Goal: Task Accomplishment & Management: Manage account settings

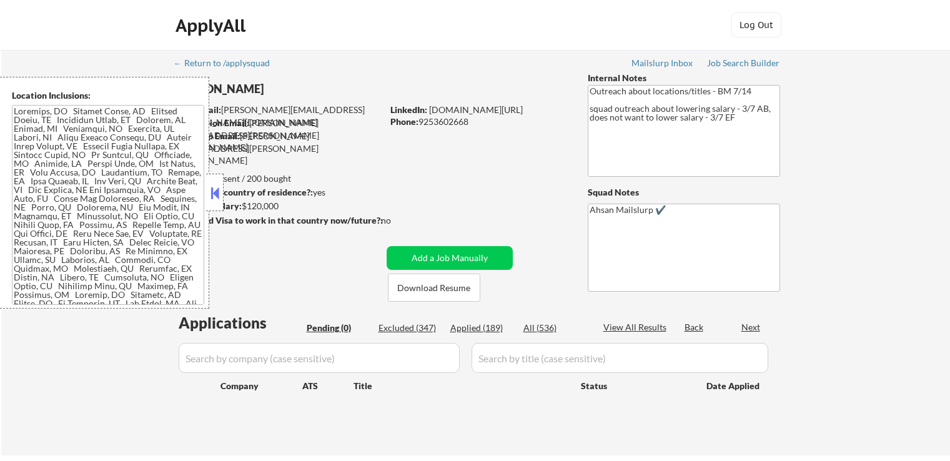
scroll to position [250, 0]
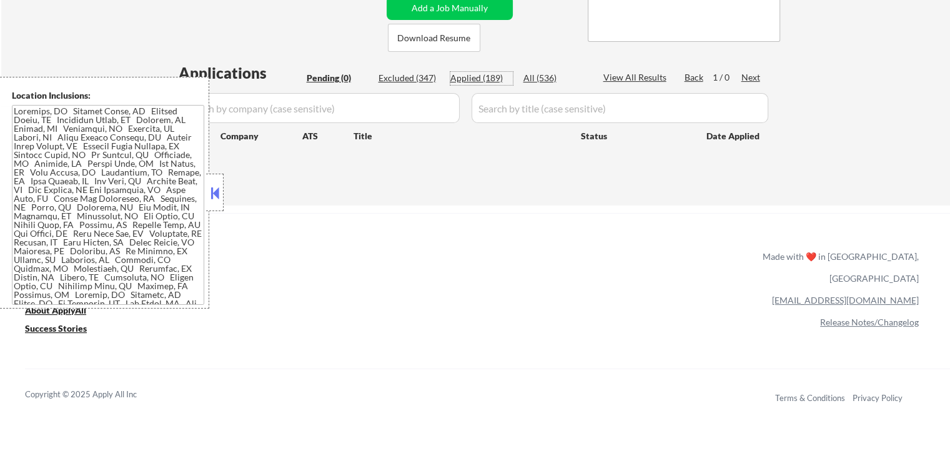
click at [472, 78] on div "Applied (189)" at bounding box center [482, 78] width 62 height 12
select select ""applied""
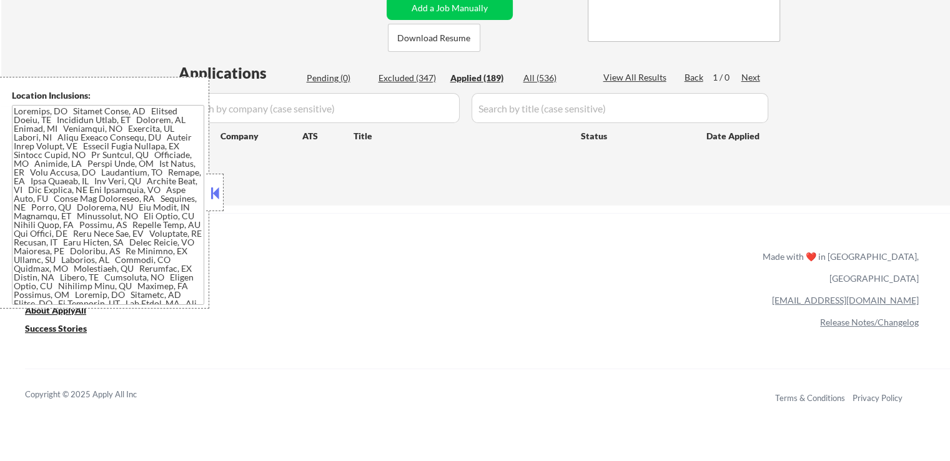
select select ""applied""
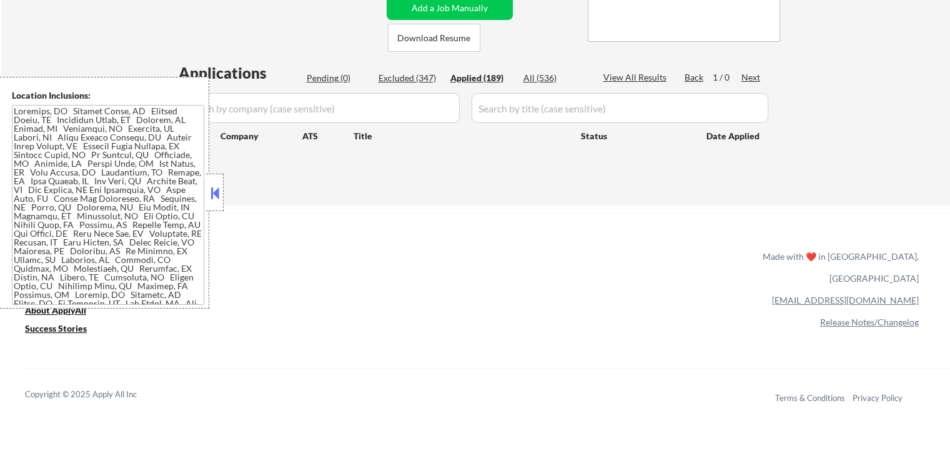
select select ""applied""
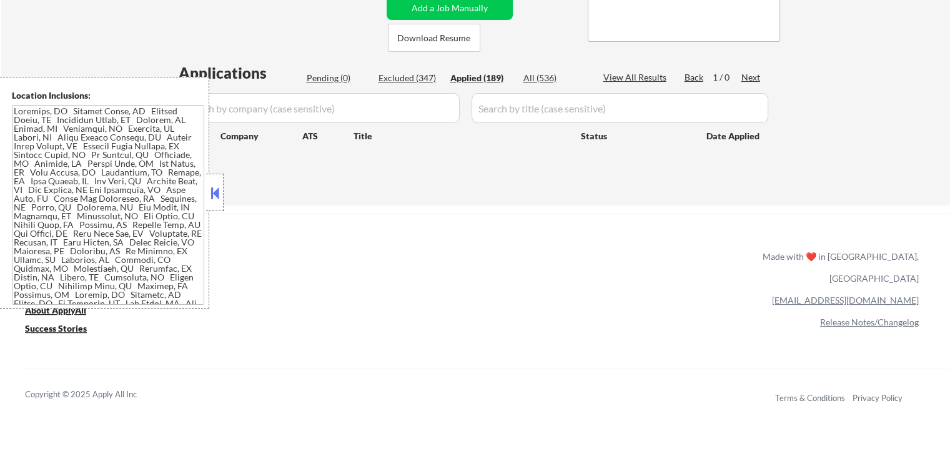
select select ""applied""
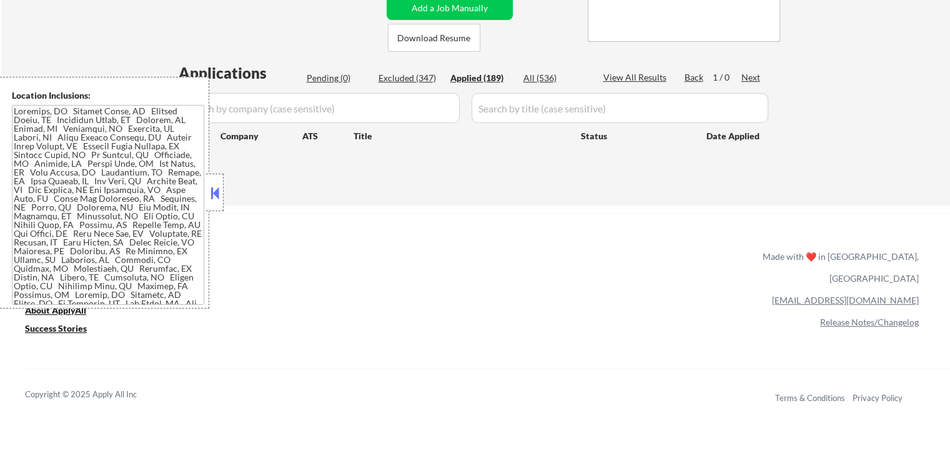
select select ""applied""
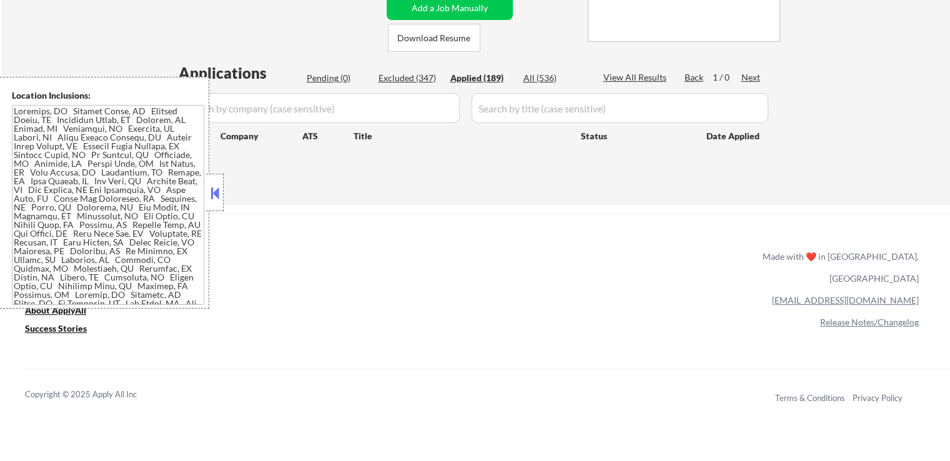
select select ""applied""
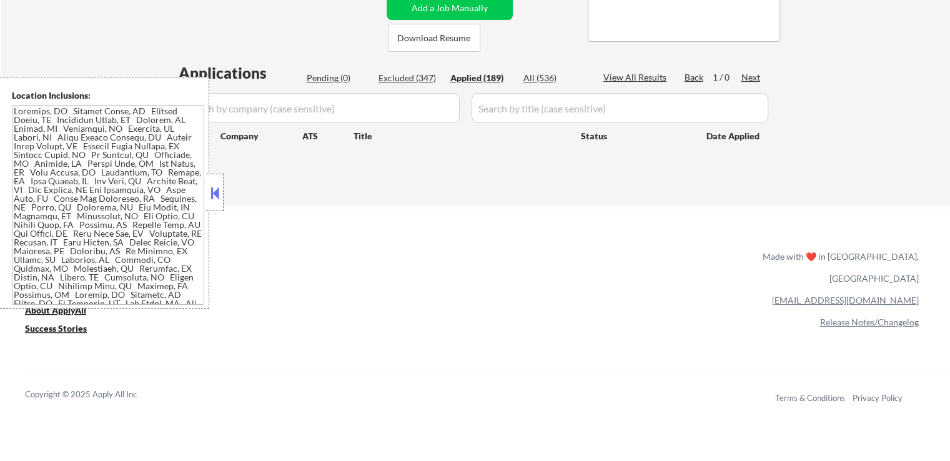
select select ""applied""
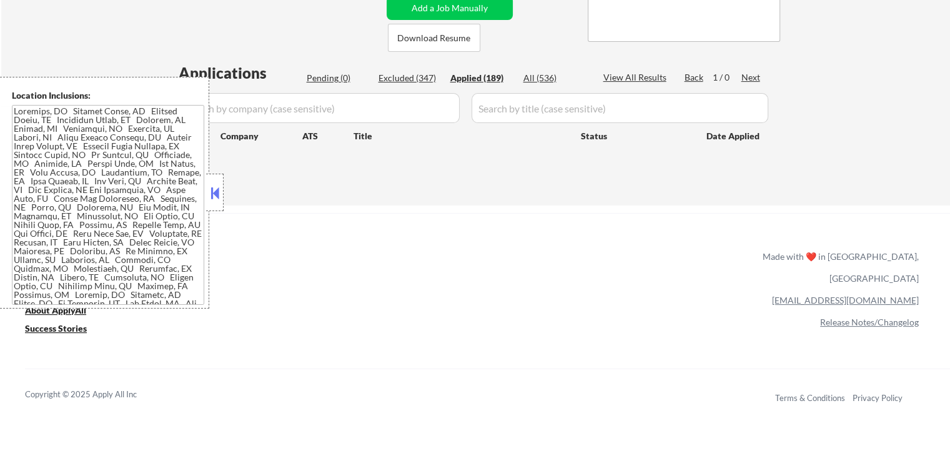
select select ""applied""
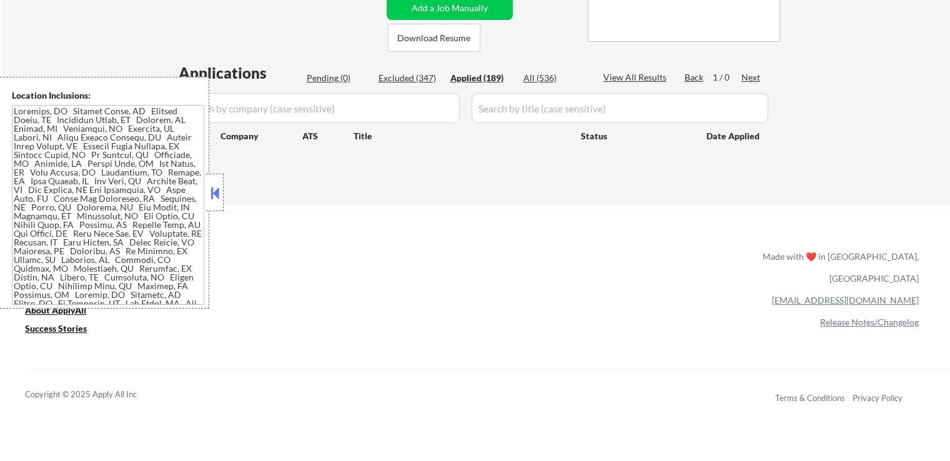
select select ""applied""
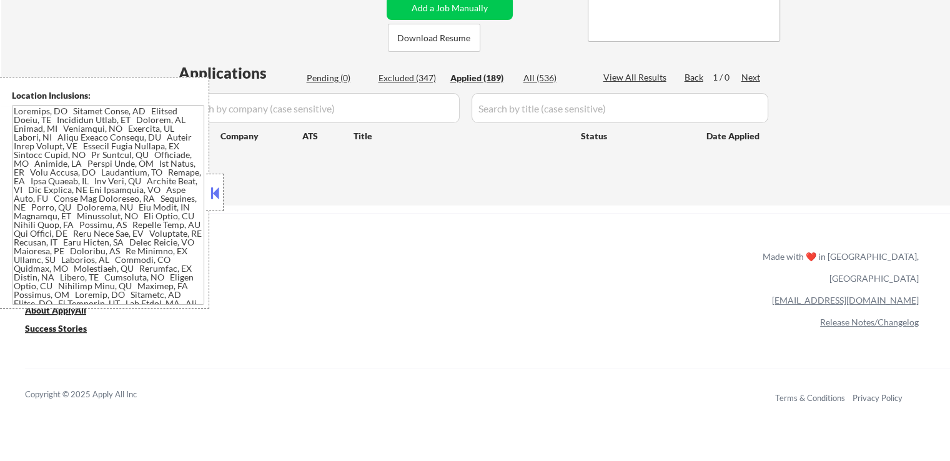
select select ""applied""
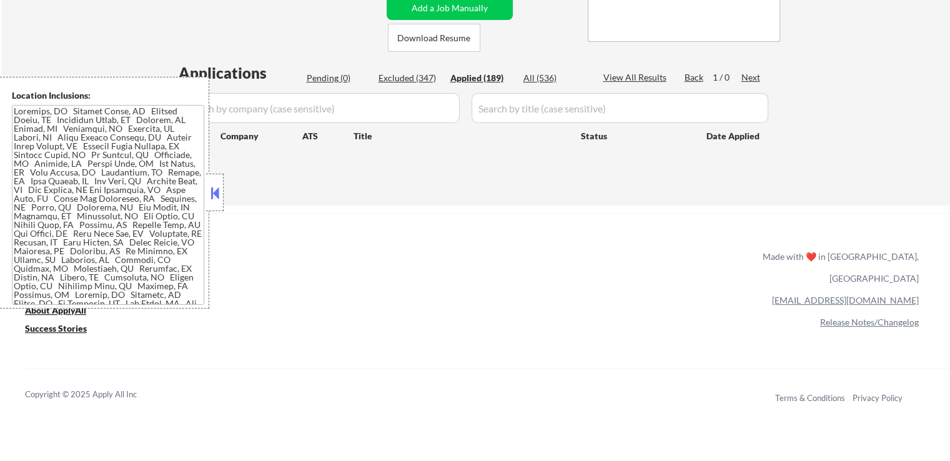
select select ""applied""
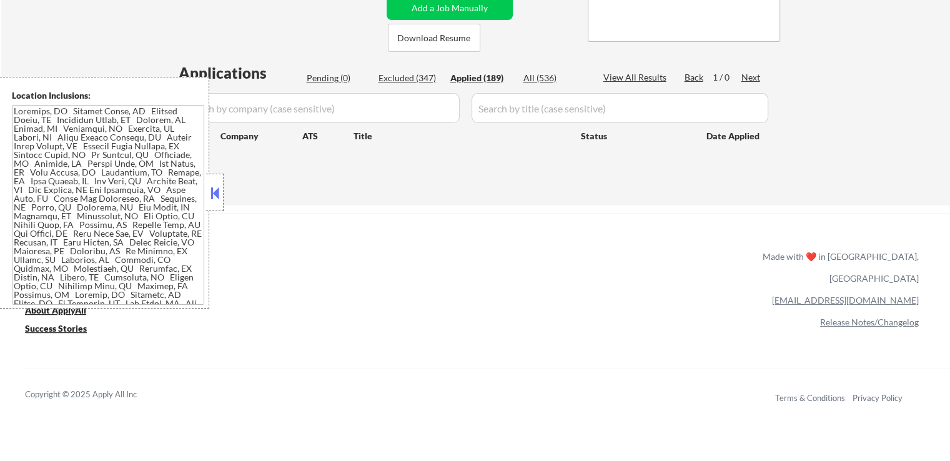
select select ""applied""
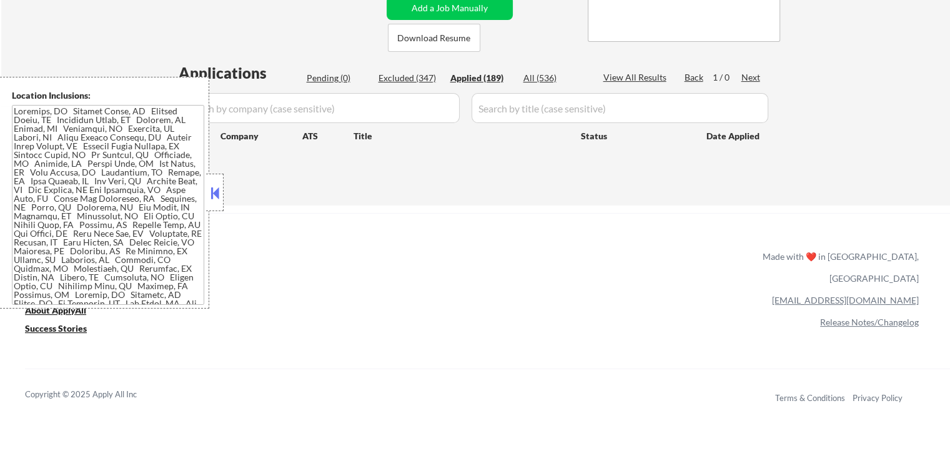
select select ""applied""
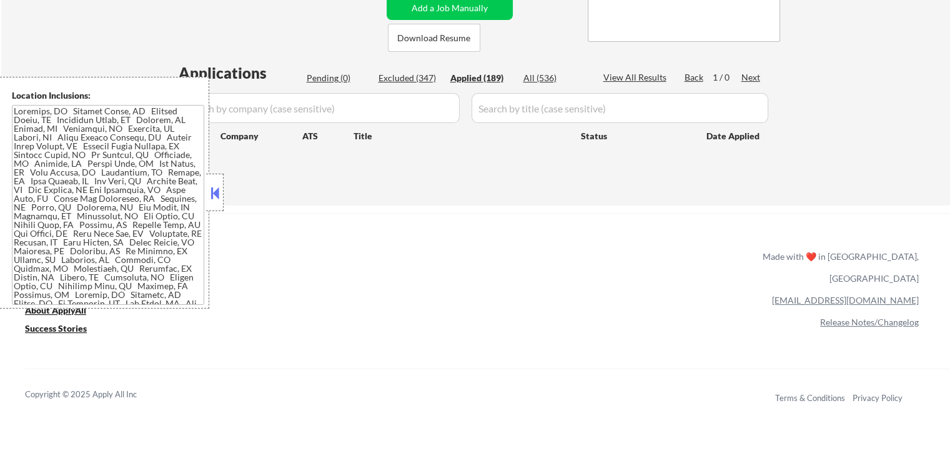
select select ""applied""
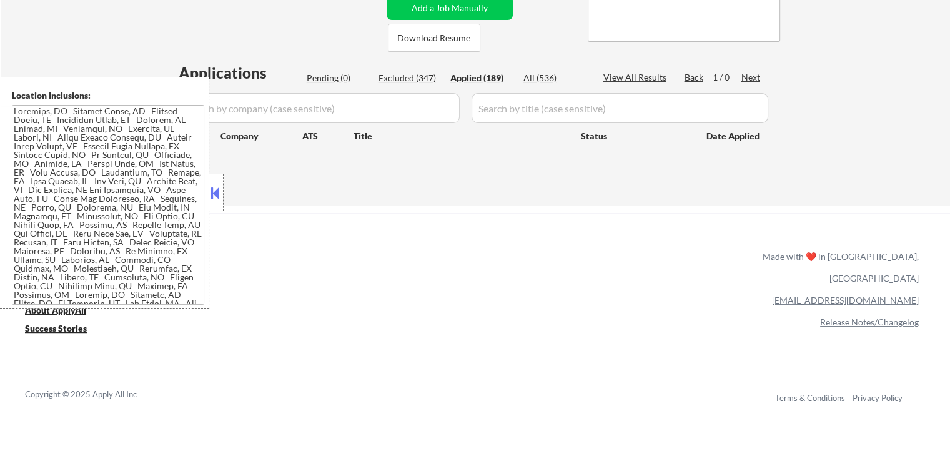
select select ""applied""
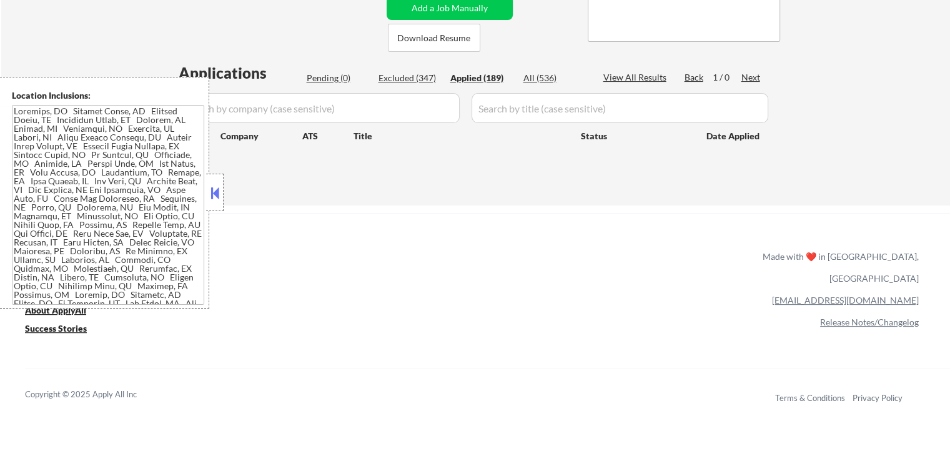
select select ""applied""
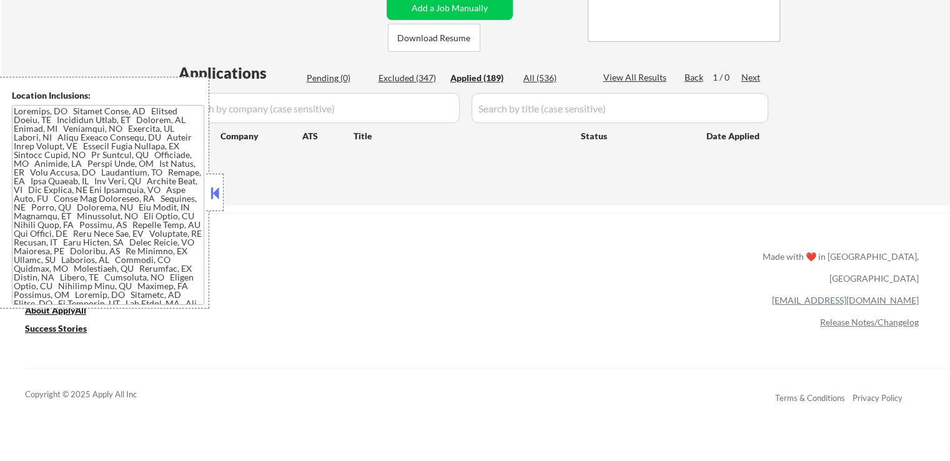
select select ""applied""
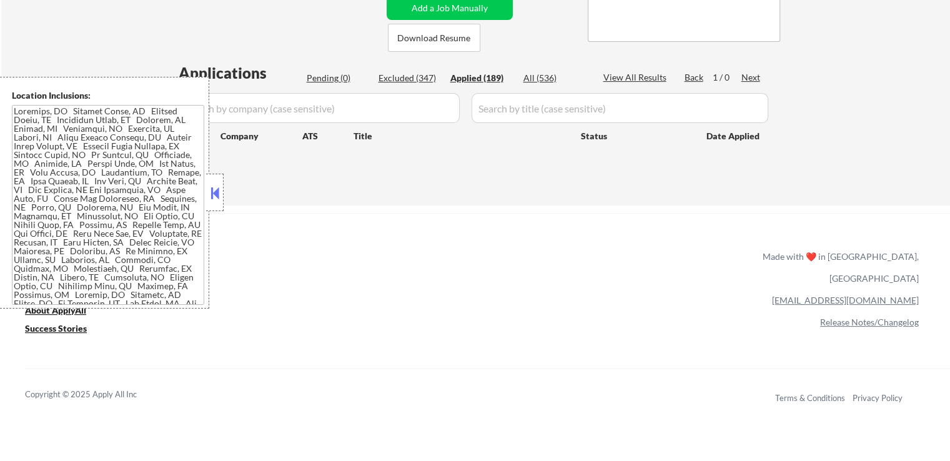
select select ""applied""
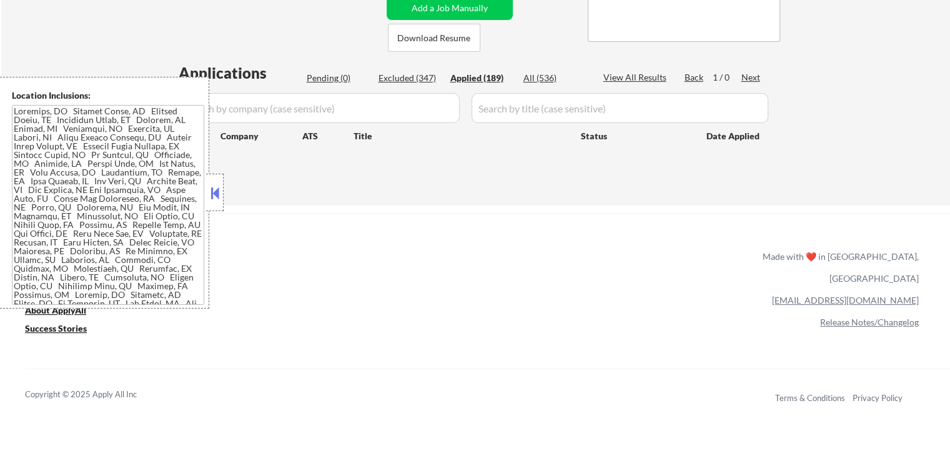
select select ""applied""
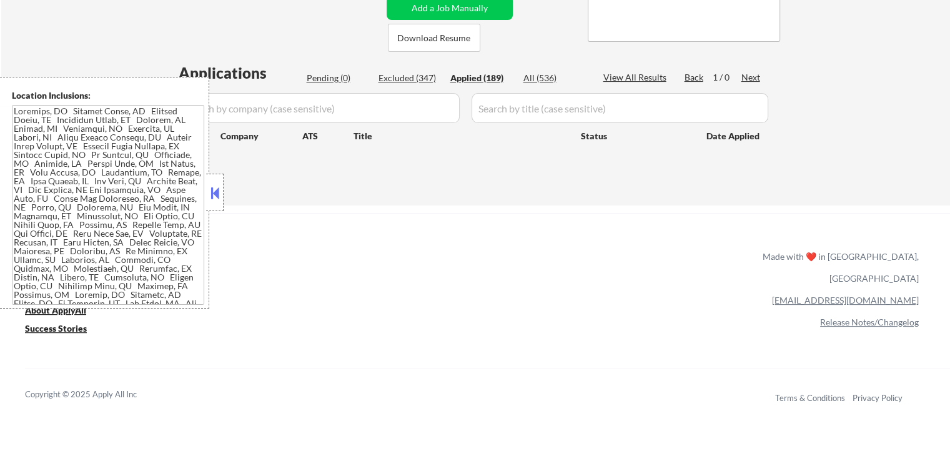
select select ""applied""
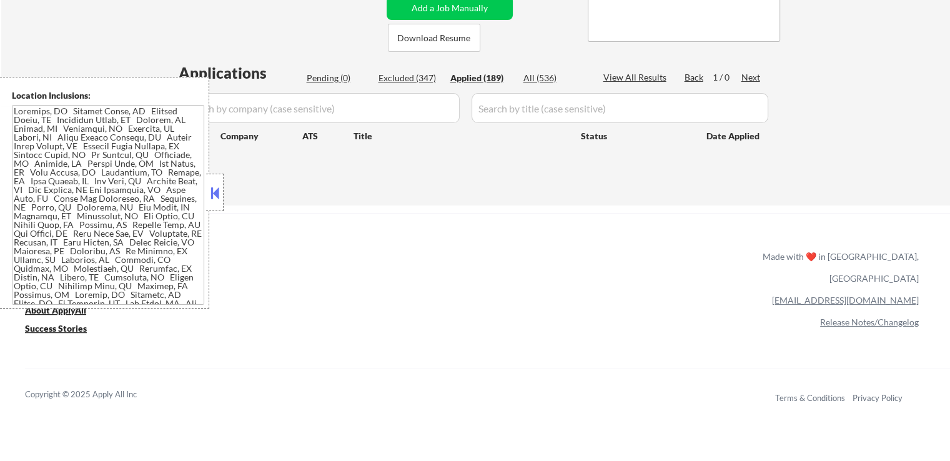
select select ""applied""
